Goal: Information Seeking & Learning: Learn about a topic

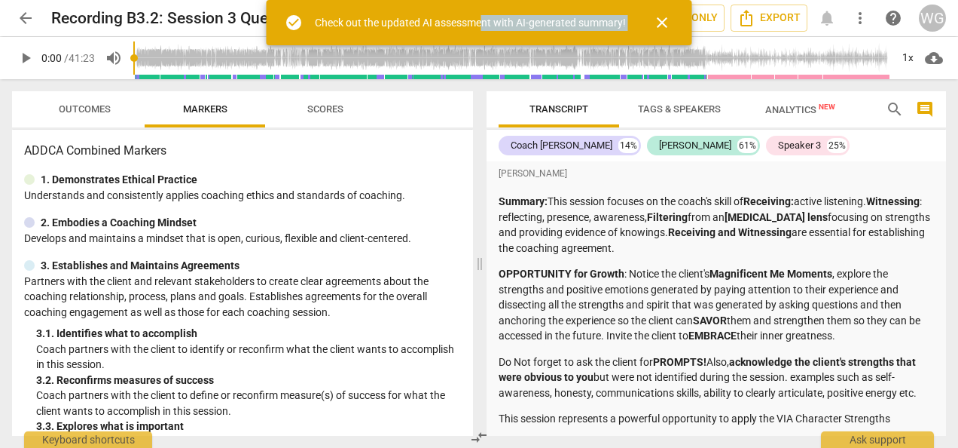
drag, startPoint x: 483, startPoint y: 24, endPoint x: 662, endPoint y: 23, distance: 178.6
click at [662, 23] on div "check_circle Check out the updated AI assessment with AI-generated summary! clo…" at bounding box center [480, 22] width 426 height 45
click at [662, 23] on span "close" at bounding box center [662, 23] width 18 height 18
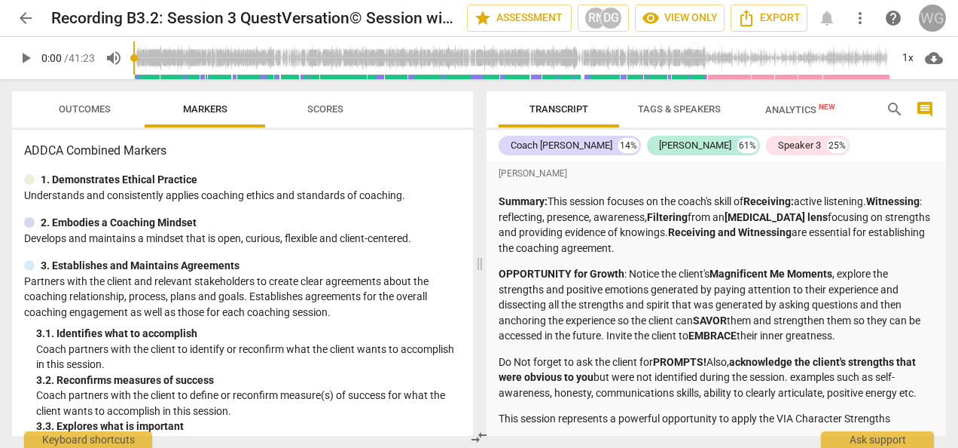
click at [931, 11] on div "WG" at bounding box center [932, 18] width 27 height 27
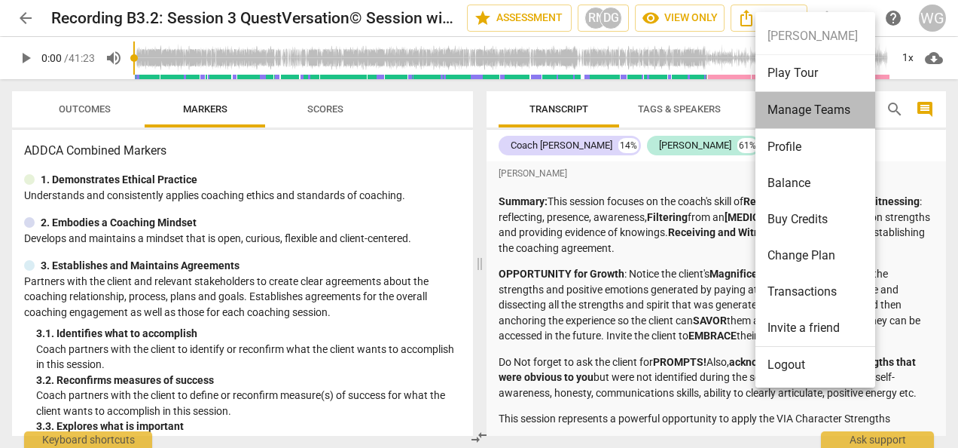
click at [790, 105] on li "Manage Teams" at bounding box center [818, 110] width 125 height 37
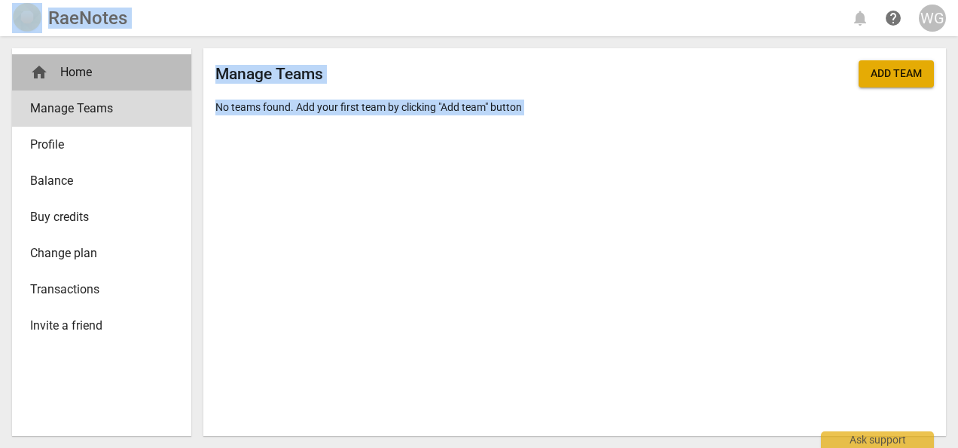
click at [84, 69] on div "home Home" at bounding box center [95, 72] width 131 height 18
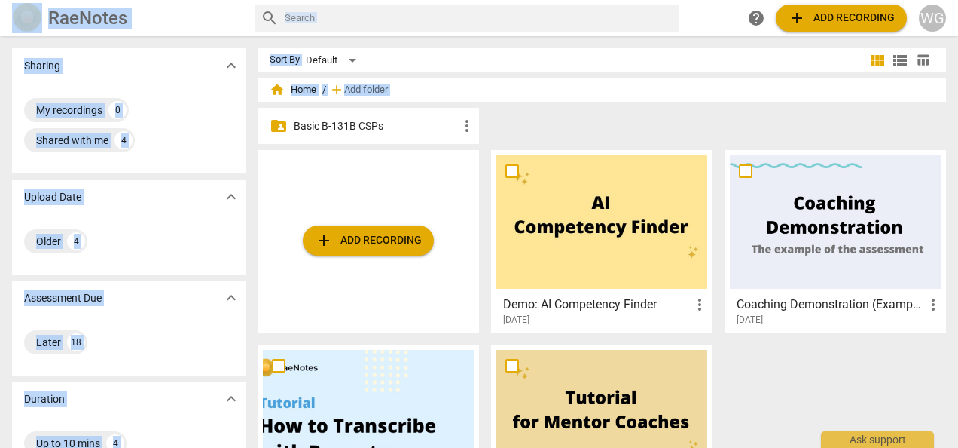
click at [84, 69] on div "Sharing expand_more" at bounding box center [129, 65] width 234 height 35
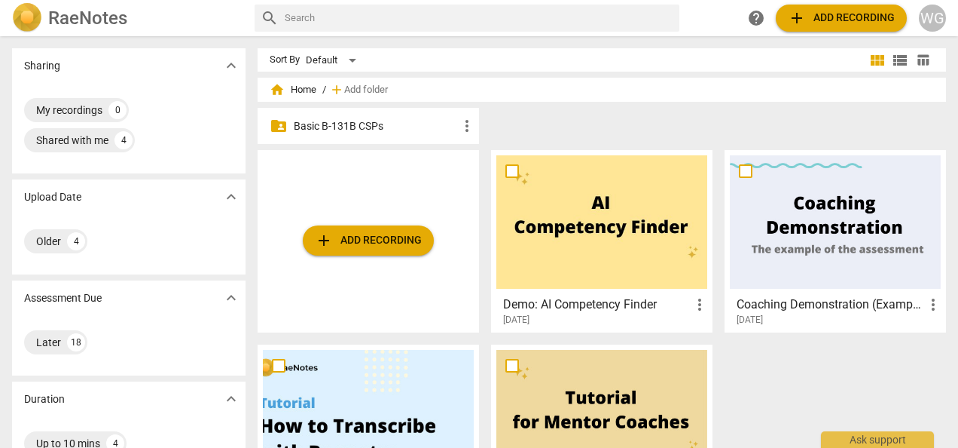
click at [364, 126] on p "Basic B-131B CSPs" at bounding box center [376, 126] width 164 height 16
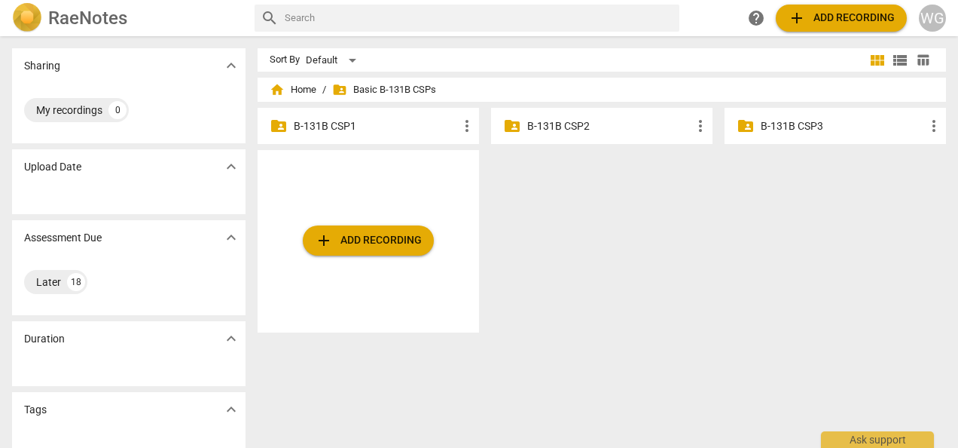
click at [364, 126] on p "B-131B CSP1" at bounding box center [376, 126] width 164 height 16
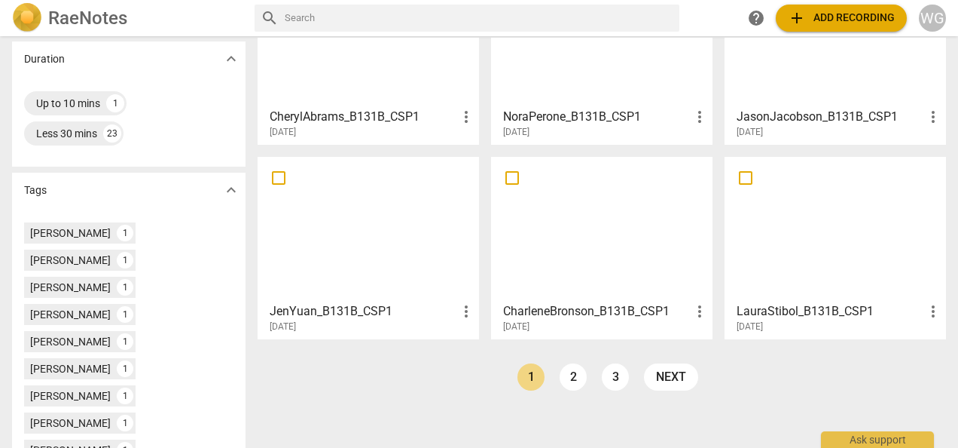
scroll to position [362, 0]
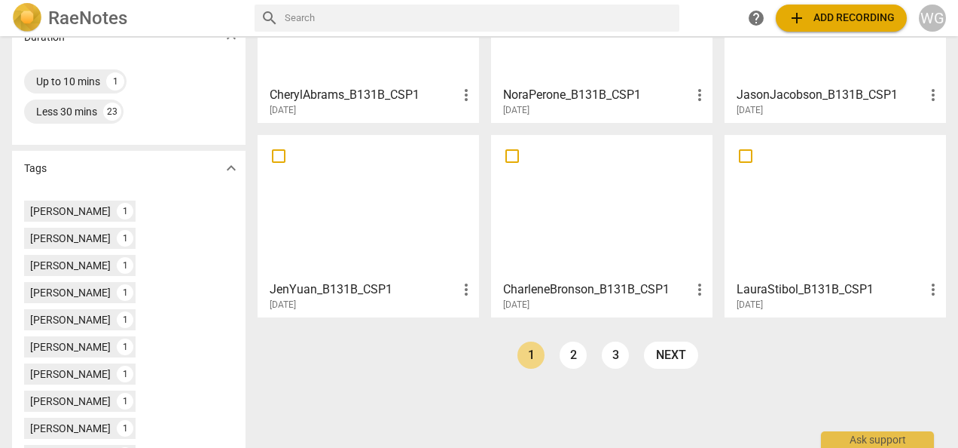
click at [809, 267] on div at bounding box center [835, 206] width 211 height 133
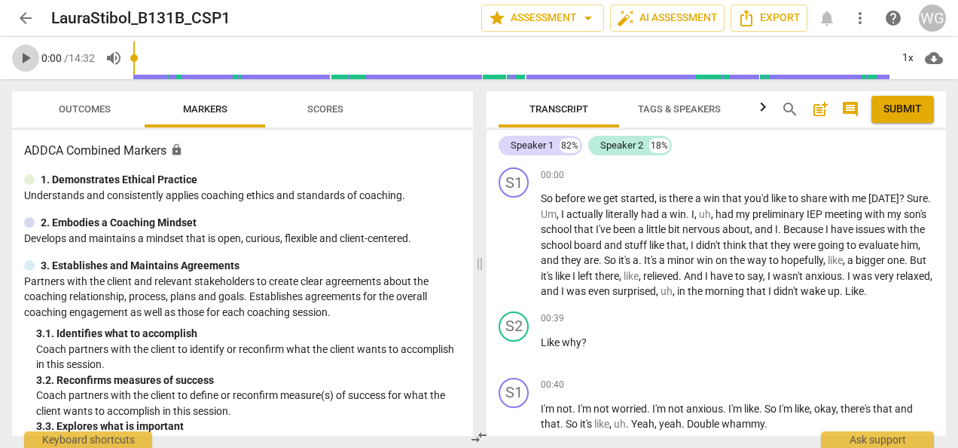
click at [21, 56] on span "play_arrow" at bounding box center [26, 58] width 18 height 18
type input "42"
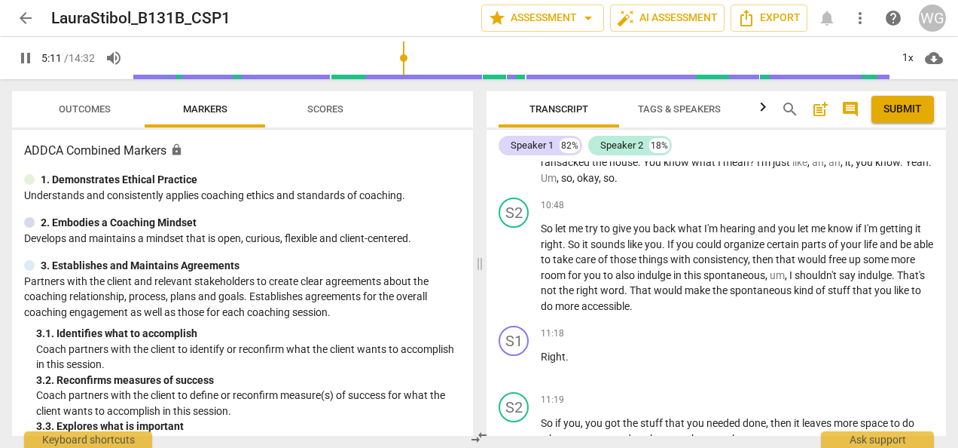
scroll to position [1459, 0]
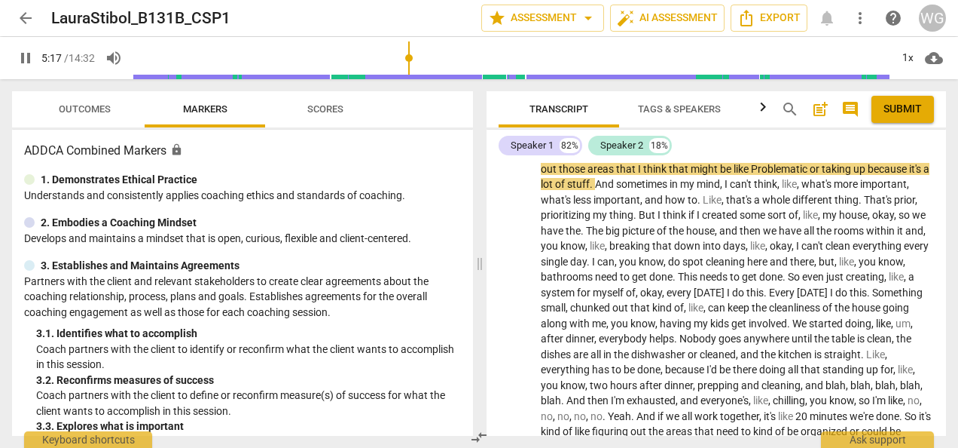
type input "317"
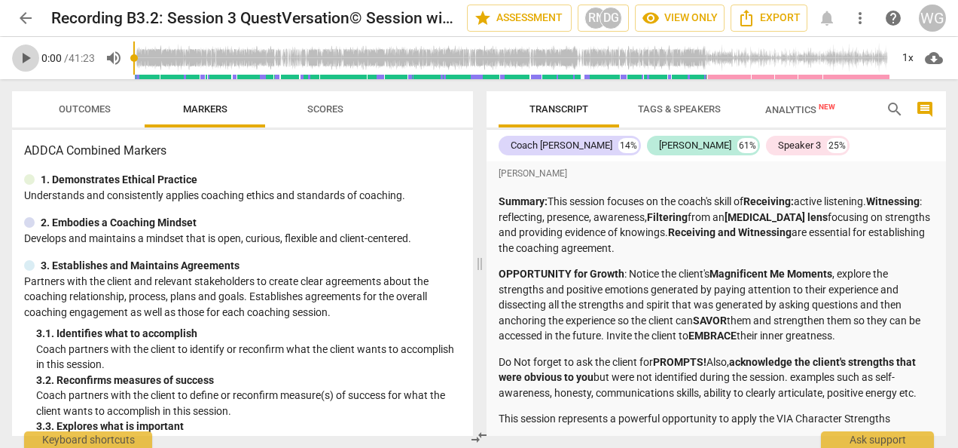
click at [21, 59] on span "play_arrow" at bounding box center [26, 58] width 18 height 18
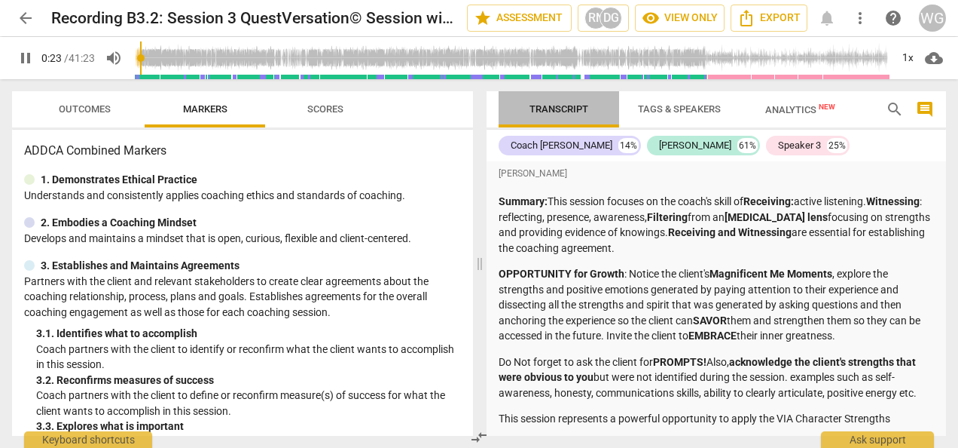
click at [561, 108] on span "Transcript" at bounding box center [559, 108] width 59 height 11
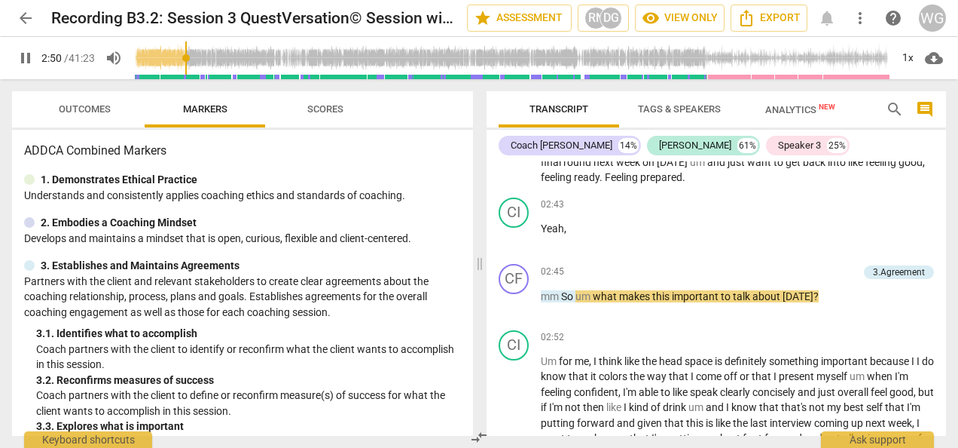
scroll to position [1041, 0]
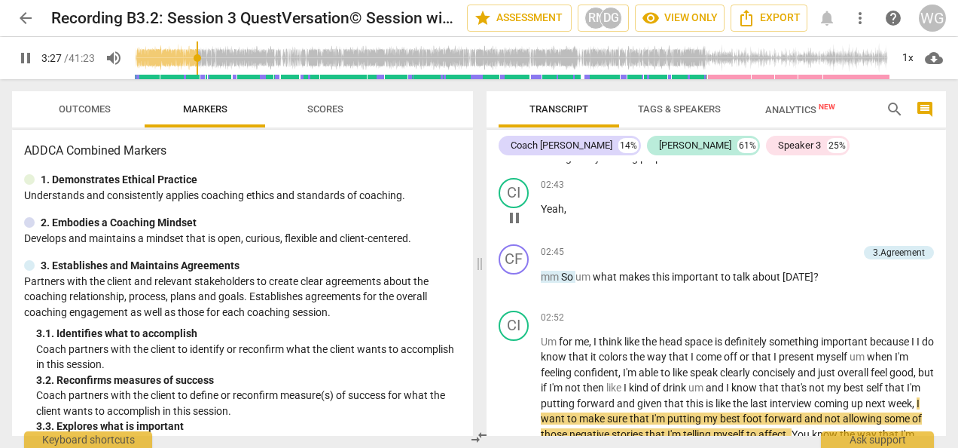
type input "208"
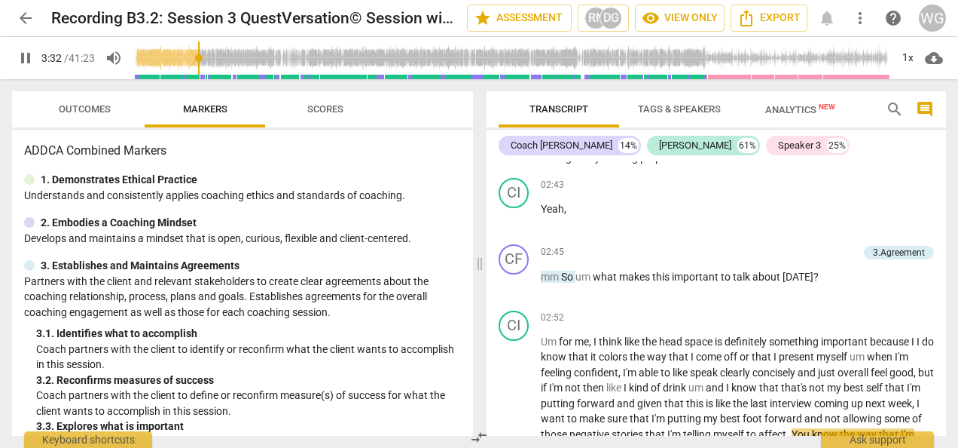
click at [952, 189] on div "Transcript Tags & Speakers Analytics New search comment Coach [PERSON_NAME] 14%…" at bounding box center [720, 263] width 478 height 368
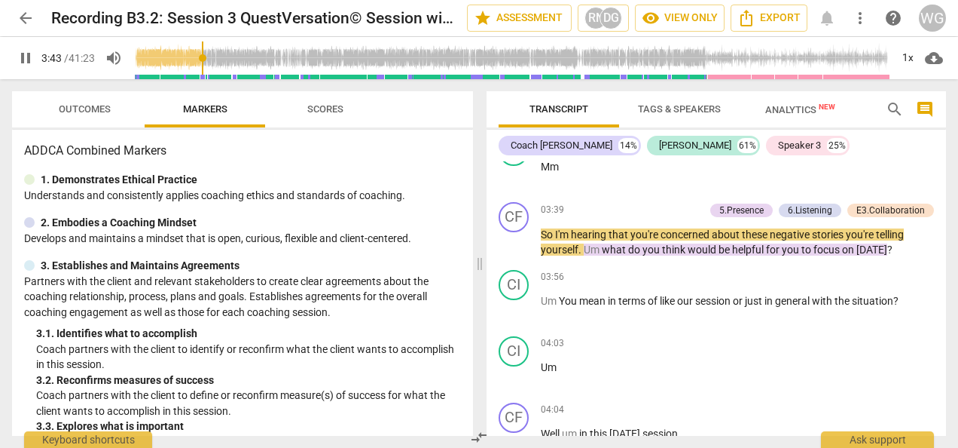
scroll to position [1493, 0]
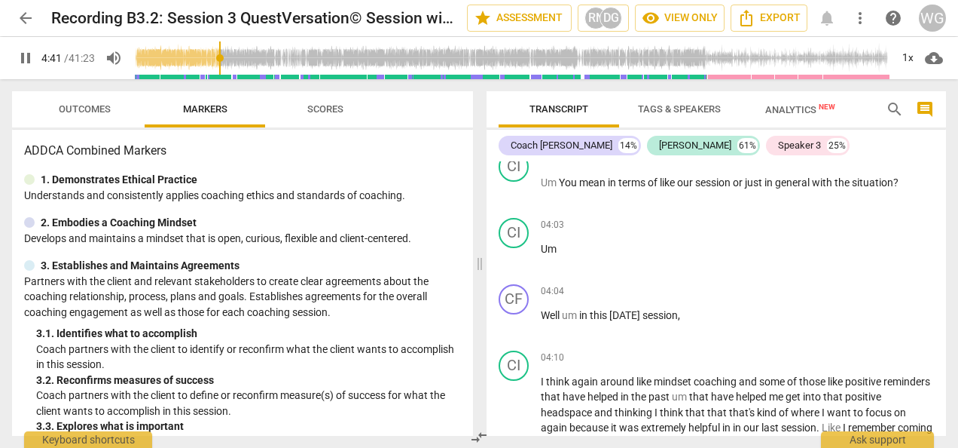
drag, startPoint x: 946, startPoint y: 206, endPoint x: 945, endPoint y: 232, distance: 26.4
click at [945, 232] on div "Transcript Tags & Speakers Analytics New search comment Coach [PERSON_NAME] 14%…" at bounding box center [720, 263] width 478 height 368
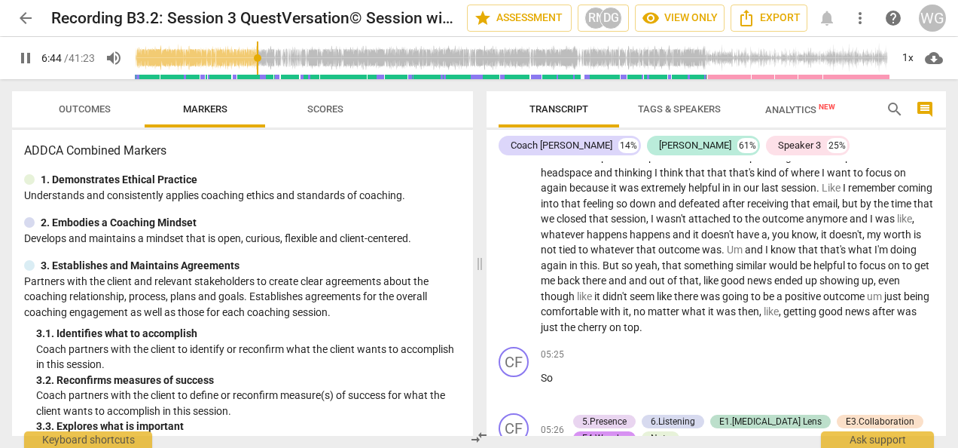
click at [946, 204] on div "Transcript Tags & Speakers Analytics New search comment Coach [PERSON_NAME] 14%…" at bounding box center [720, 263] width 478 height 368
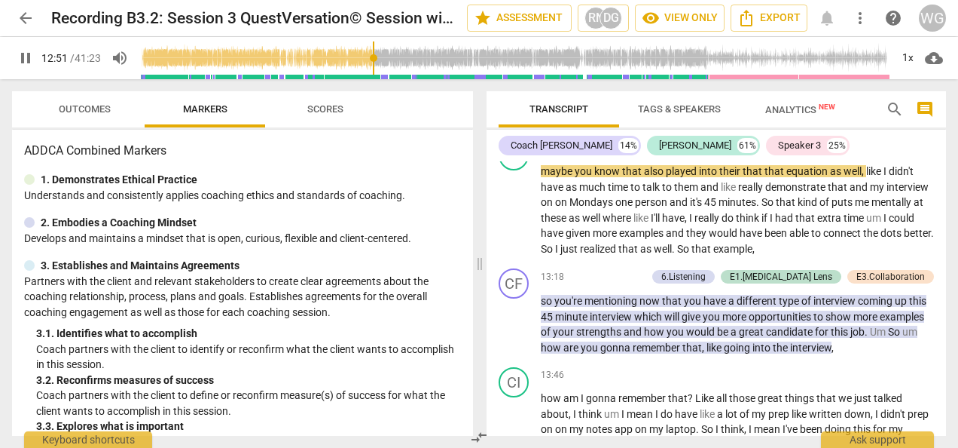
scroll to position [3574, 0]
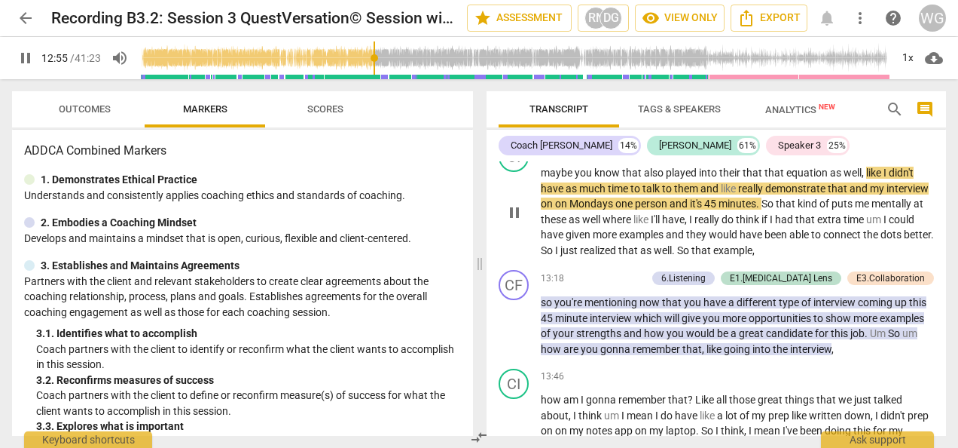
drag, startPoint x: 943, startPoint y: 236, endPoint x: 509, endPoint y: 255, distance: 434.4
click at [509, 253] on div "play_arrow pause" at bounding box center [522, 212] width 38 height 81
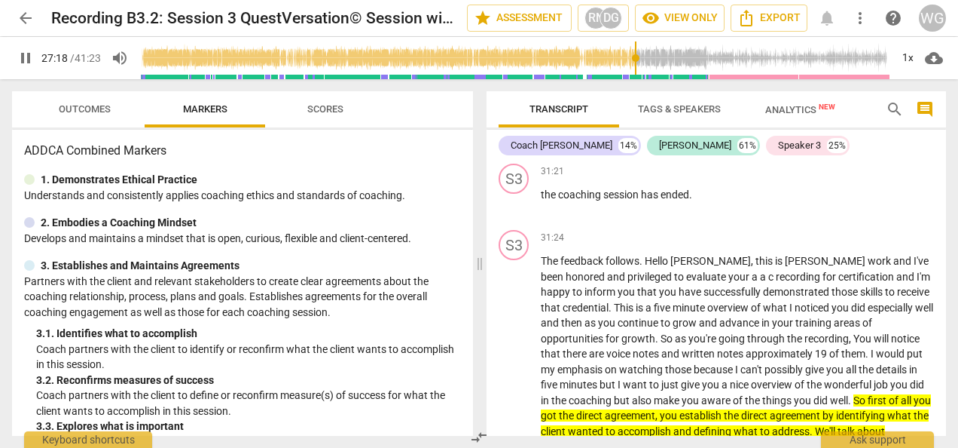
scroll to position [8330, 0]
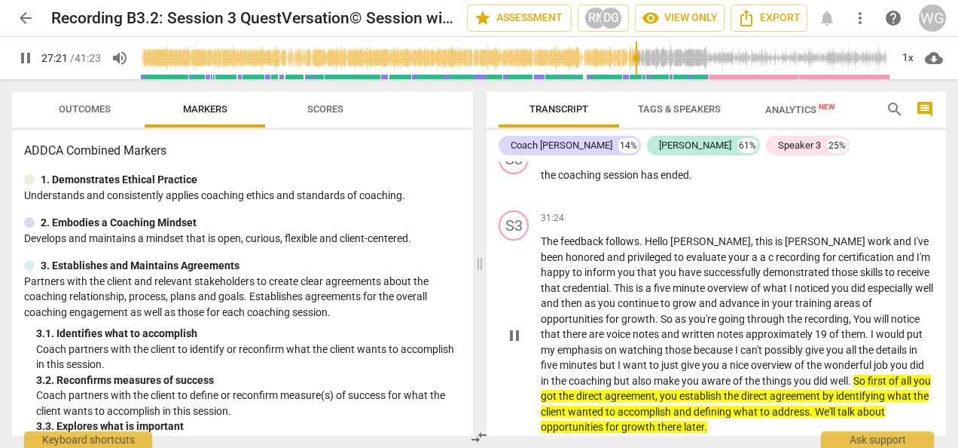
click at [686, 263] on span "evaluate" at bounding box center [707, 257] width 42 height 12
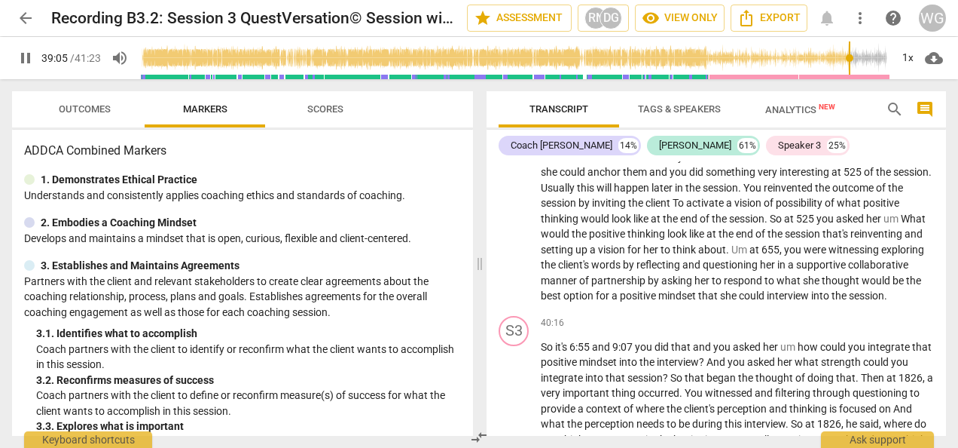
scroll to position [10034, 0]
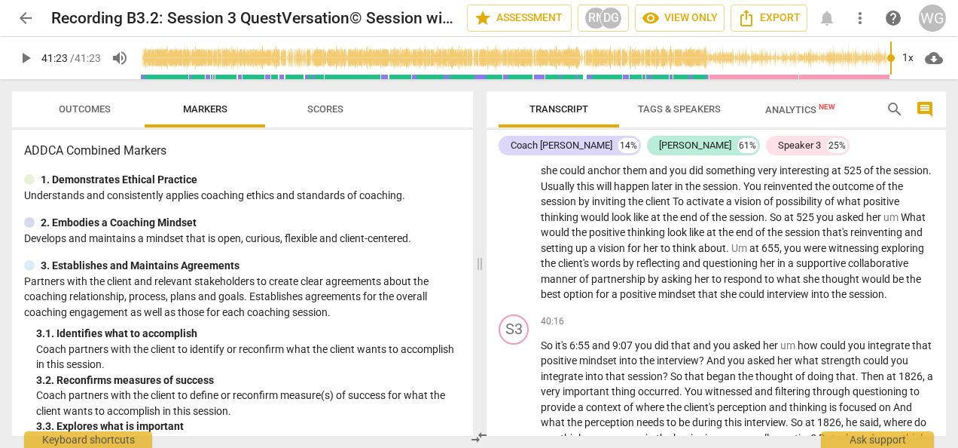
type input "2483"
